Goal: Task Accomplishment & Management: Use online tool/utility

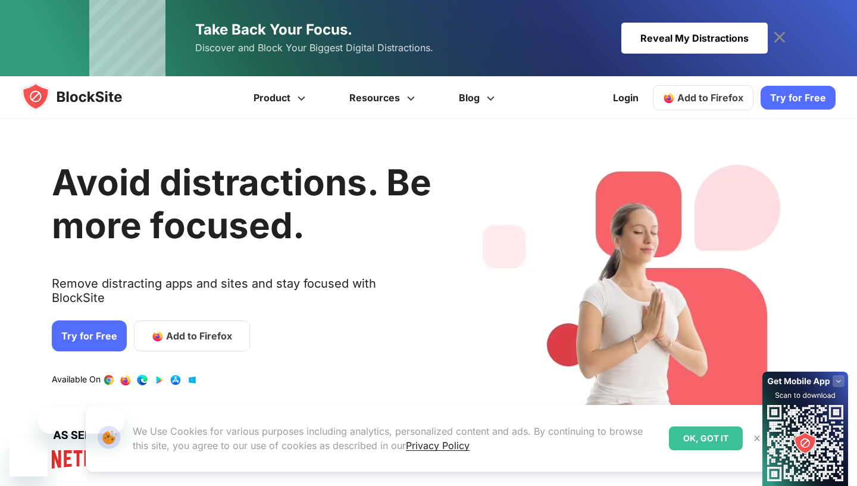
click at [731, 93] on span "Add to Firefox" at bounding box center [711, 98] width 66 height 12
click at [189, 329] on span "Add to Firefox" at bounding box center [199, 336] width 66 height 14
